Goal: Register for event/course

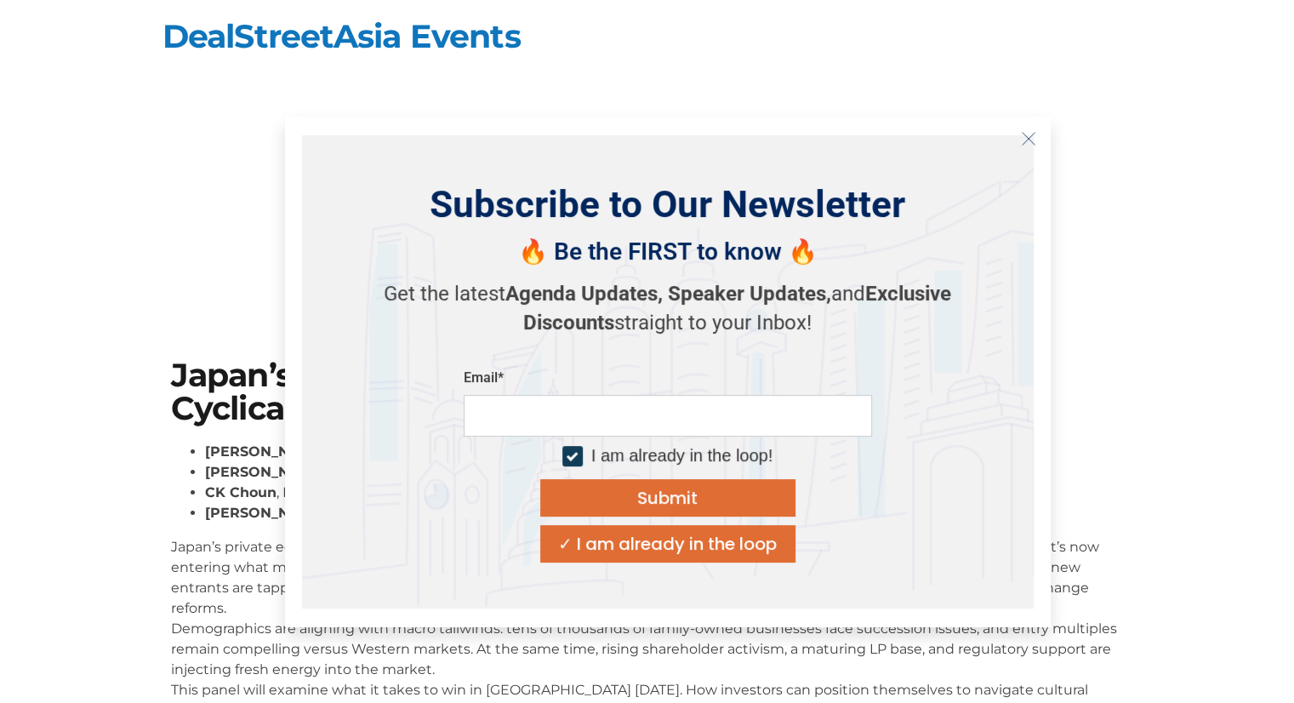
click at [1023, 137] on icon "Close" at bounding box center [1028, 138] width 15 height 15
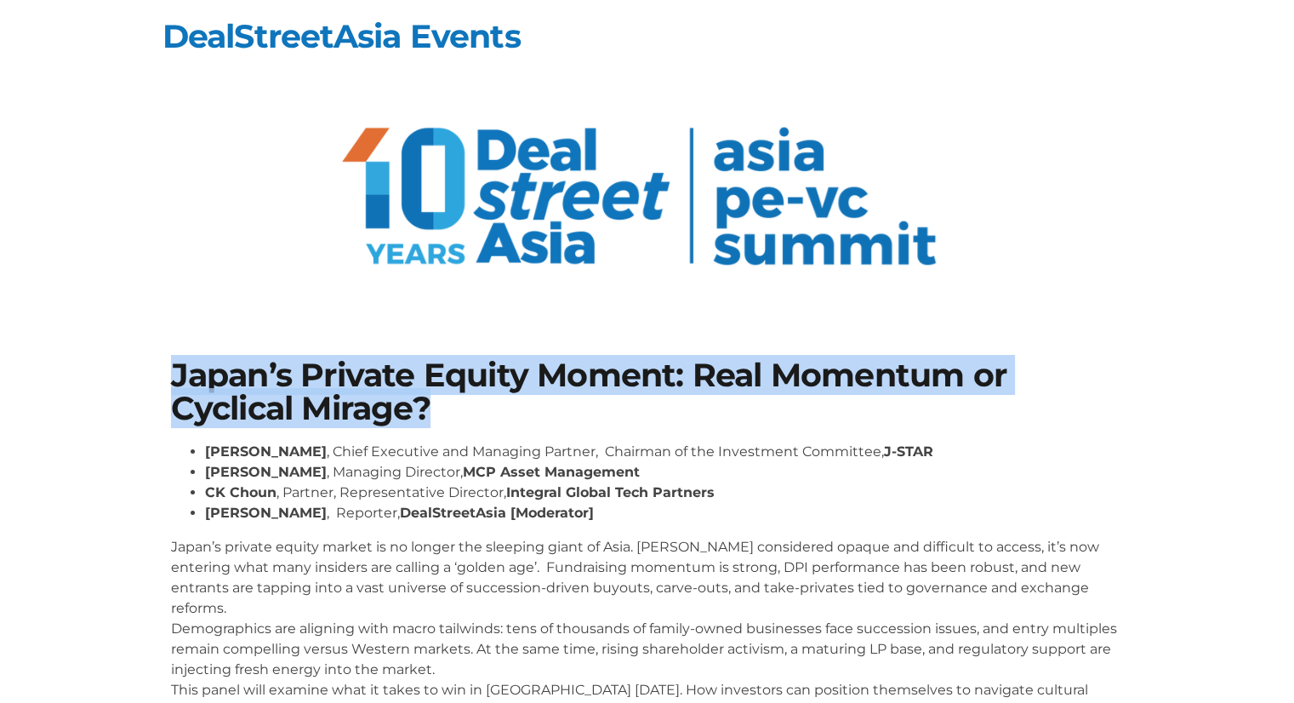
drag, startPoint x: 171, startPoint y: 376, endPoint x: 439, endPoint y: 408, distance: 269.9
click at [439, 408] on h1 "Japan’s Private Equity Moment: Real Momentum or Cyclical Mirage?" at bounding box center [647, 392] width 953 height 66
copy h1 "Japan’s Private Equity Moment: Real Momentum or Cyclical Mirage?"
click at [1178, 396] on section "Japan’s Private Equity Moment: Real Momentum or Cyclical Mirage? Gregory Rokuro…" at bounding box center [647, 546] width 1294 height 477
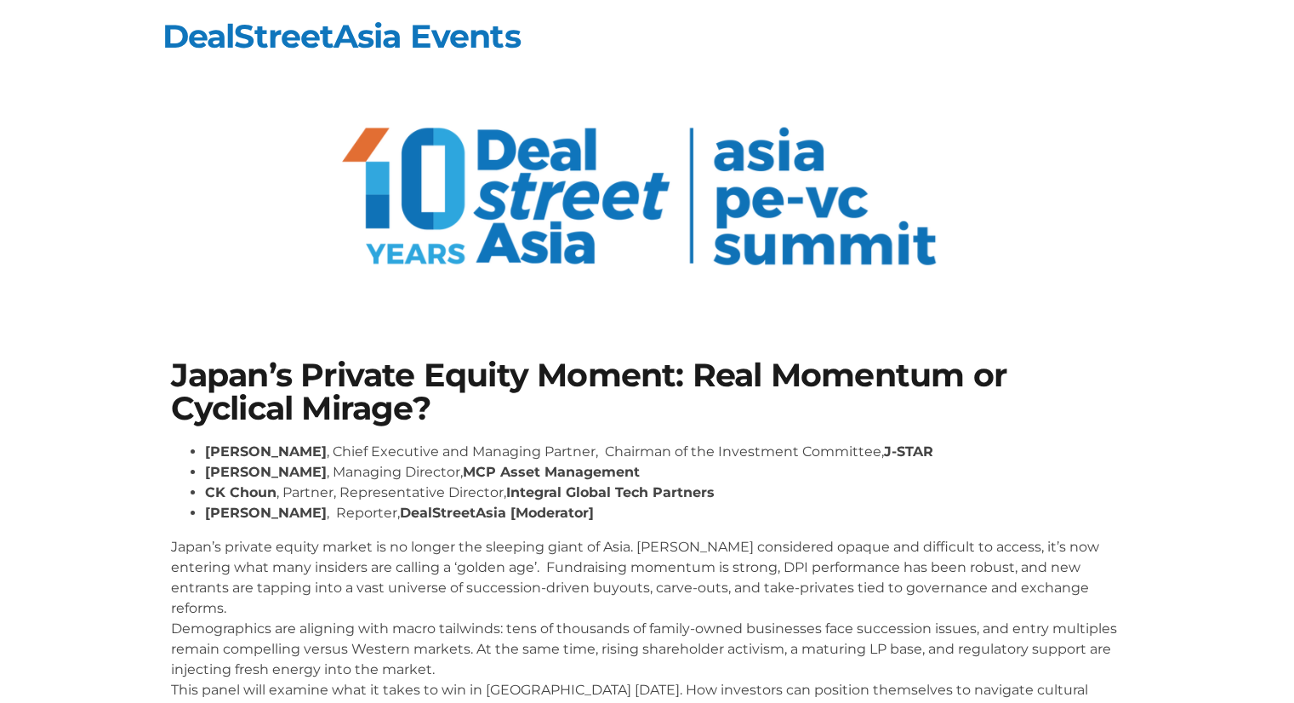
click at [105, 396] on section "Japan’s Private Equity Moment: Real Momentum or Cyclical Mirage? Gregory Rokuro…" at bounding box center [647, 546] width 1294 height 477
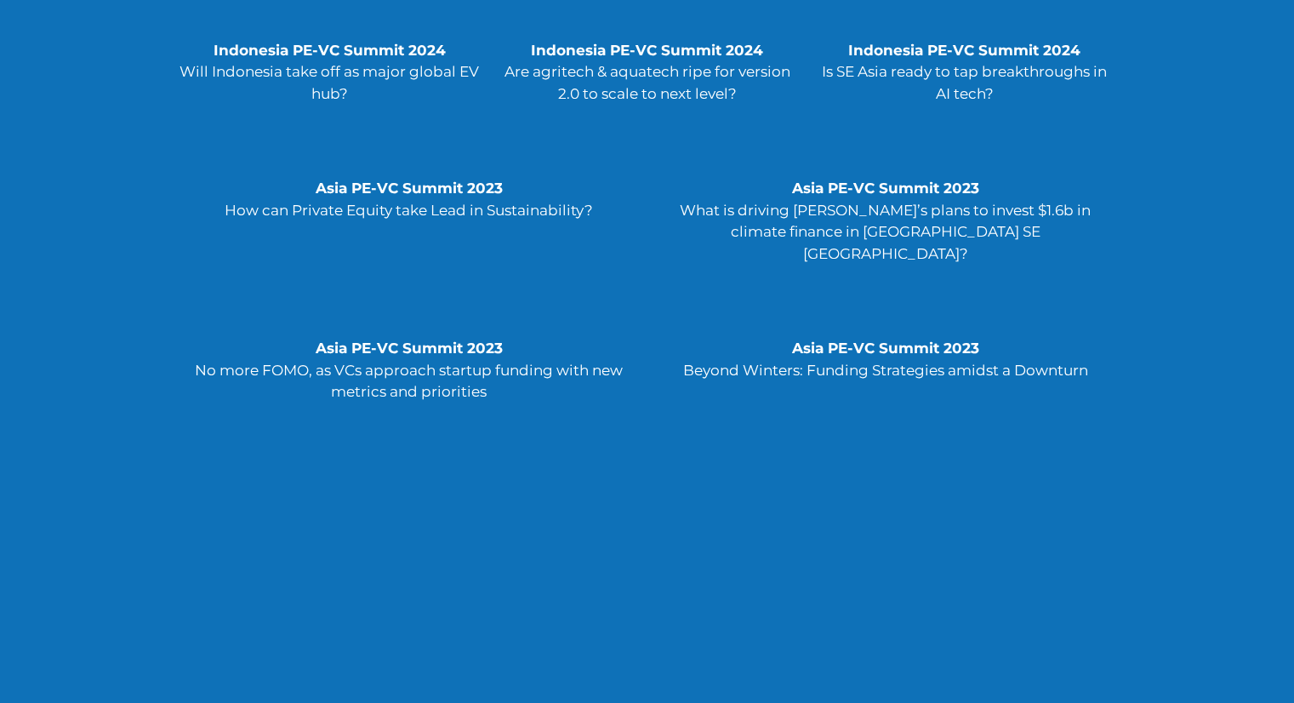
scroll to position [4339, 0]
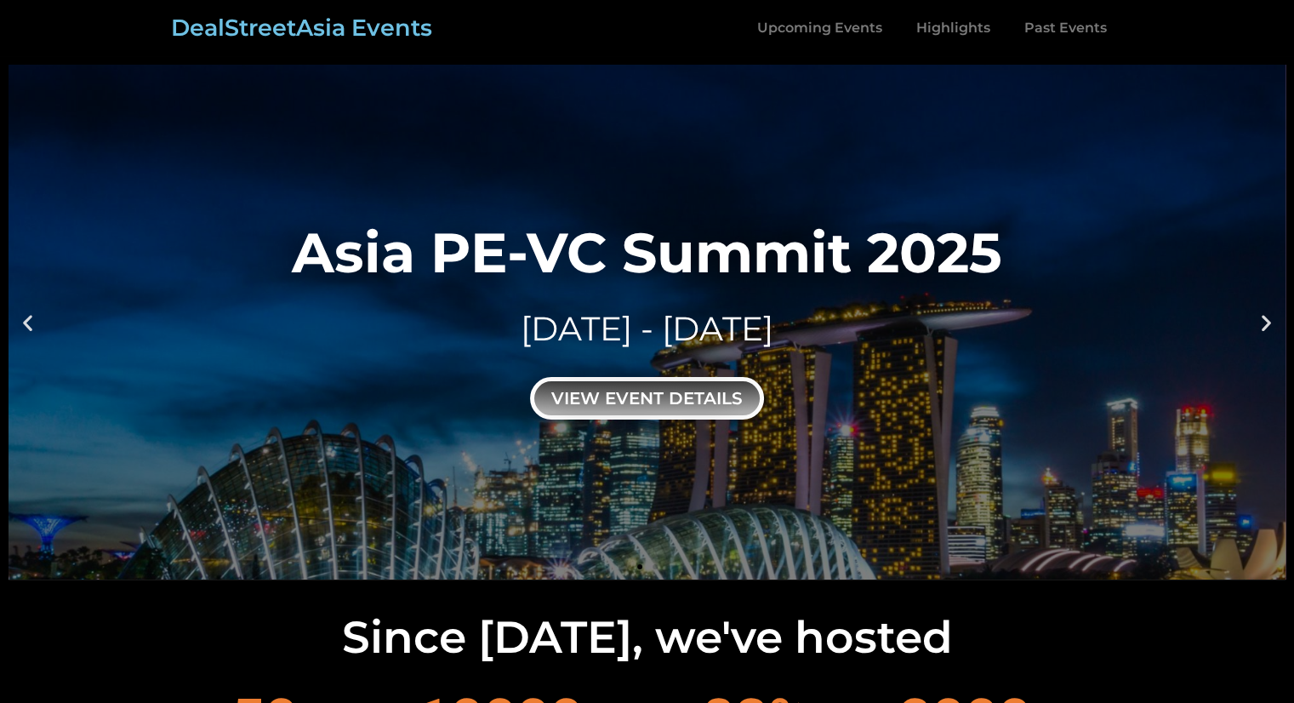
click at [650, 410] on div "view event details" at bounding box center [647, 398] width 234 height 43
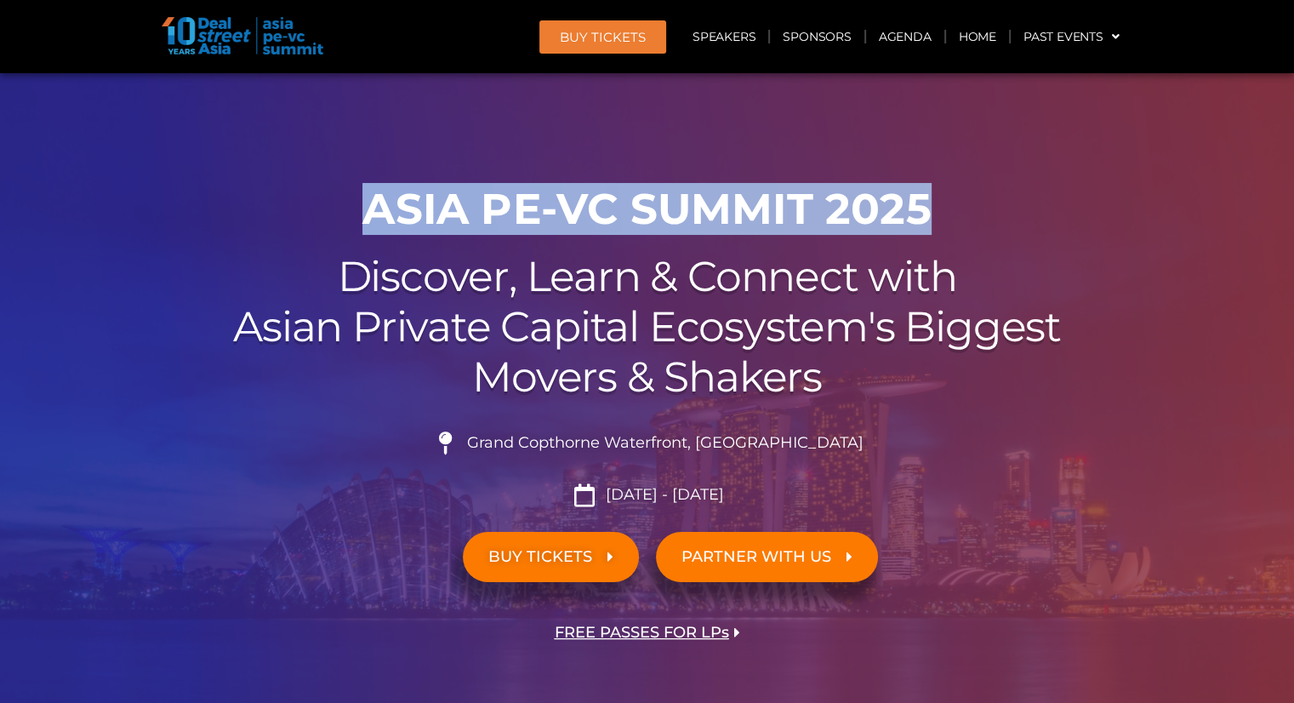
drag, startPoint x: 362, startPoint y: 215, endPoint x: 923, endPoint y: 212, distance: 560.6
click at [923, 212] on h1 "ASIA PE-VC Summit 2025" at bounding box center [647, 209] width 953 height 51
copy h1 "ASIA PE-VC Summit 2025"
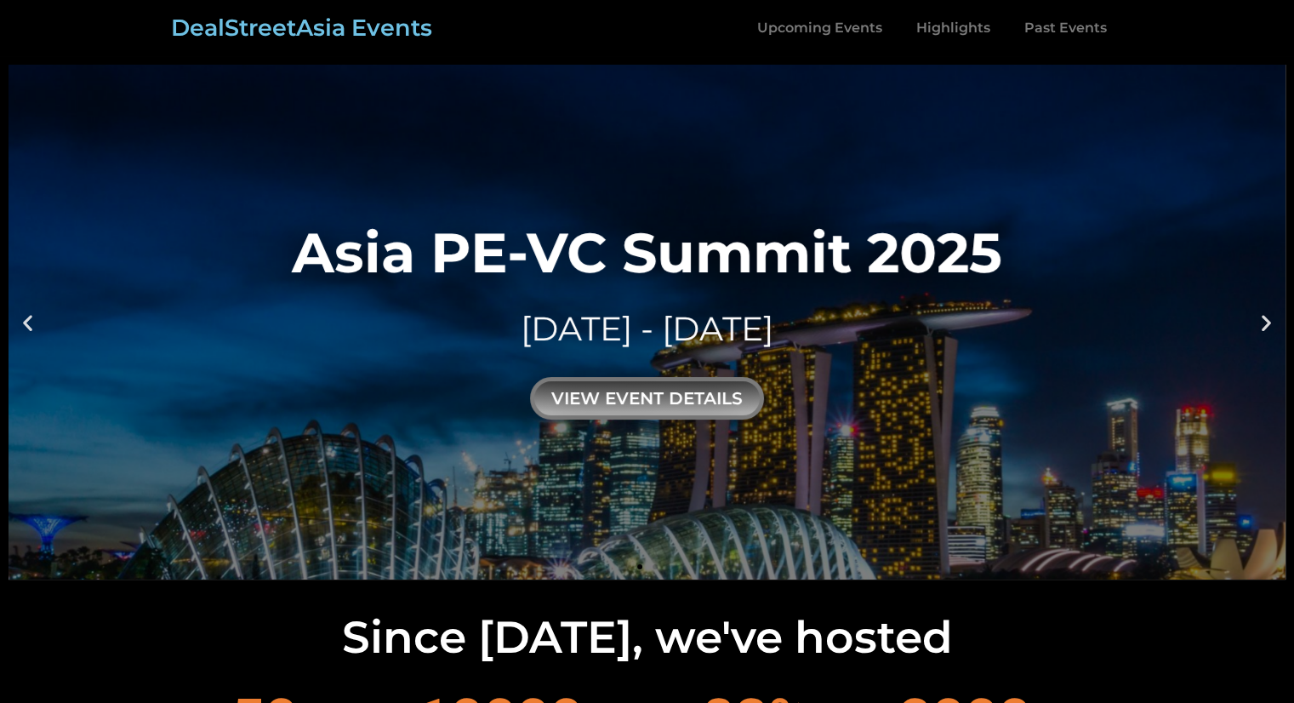
click at [142, 645] on h2 "Since [DATE], we've hosted" at bounding box center [647, 637] width 1277 height 44
